Goal: Transaction & Acquisition: Subscribe to service/newsletter

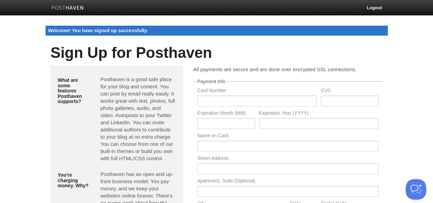
click at [89, 26] on div "Welcome! You have signed up successfully." at bounding box center [217, 31] width 342 height 10
click at [71, 7] on img at bounding box center [67, 8] width 33 height 5
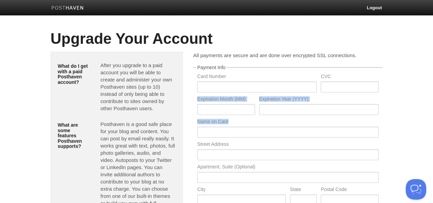
drag, startPoint x: 407, startPoint y: 96, endPoint x: 392, endPoint y: 138, distance: 44.6
click at [392, 138] on body "Logout Create a new site Edit your user profile Edit your account Upgrade your …" at bounding box center [216, 158] width 433 height 317
click at [423, 130] on body "Logout Create a new site Edit your user profile Edit your account Upgrade your …" at bounding box center [216, 158] width 433 height 317
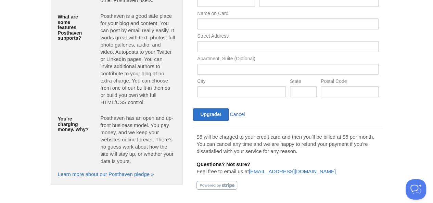
scroll to position [113, 0]
